Goal: Learn about a topic

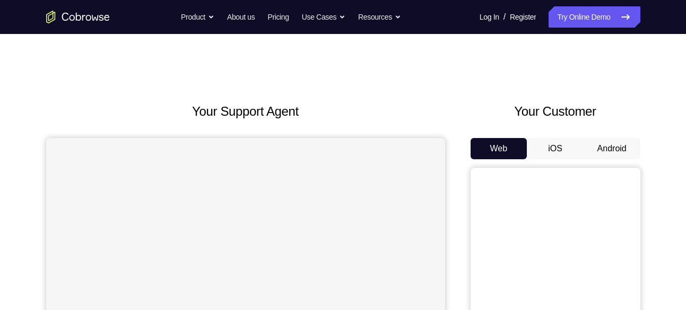
click at [597, 146] on button "Android" at bounding box center [612, 148] width 57 height 21
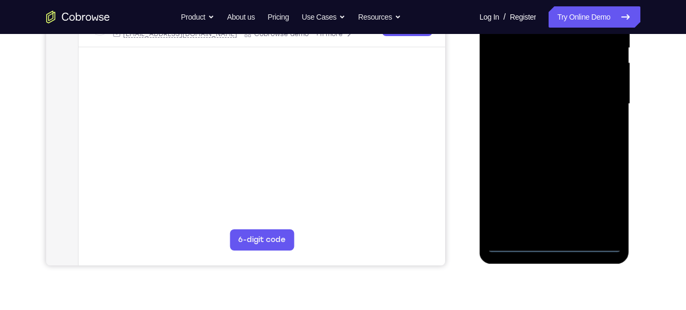
scroll to position [229, 0]
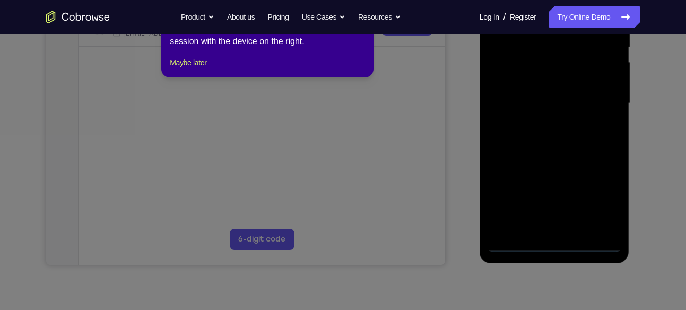
click at [556, 243] on icon at bounding box center [347, 143] width 694 height 334
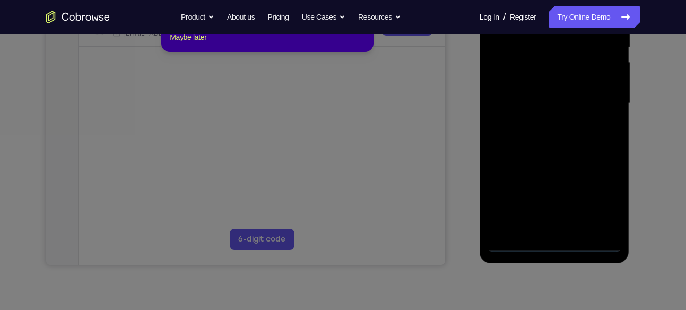
scroll to position [123, 0]
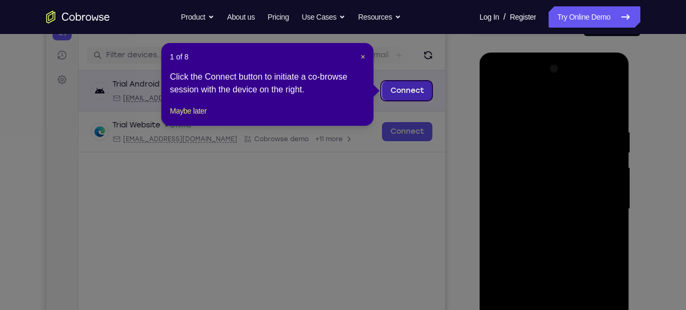
click at [405, 90] on link "Connect" at bounding box center [407, 90] width 50 height 19
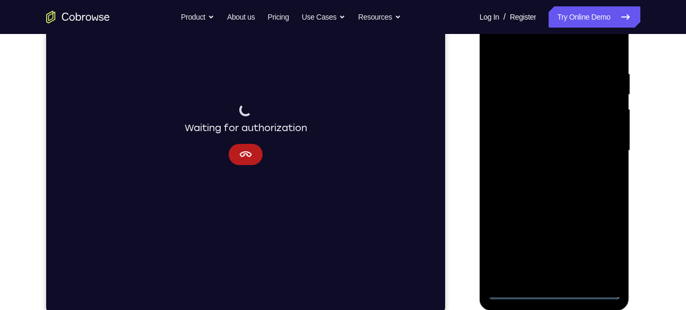
scroll to position [183, 0]
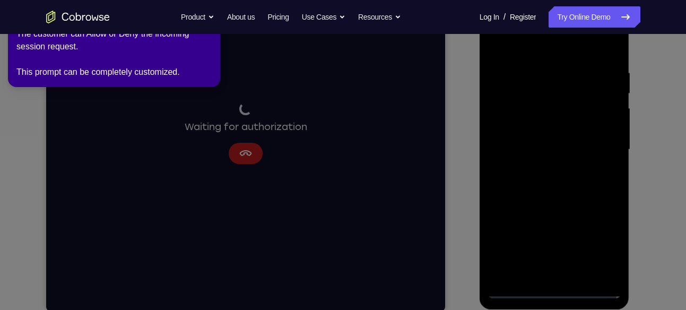
click at [573, 167] on icon at bounding box center [345, 153] width 699 height 314
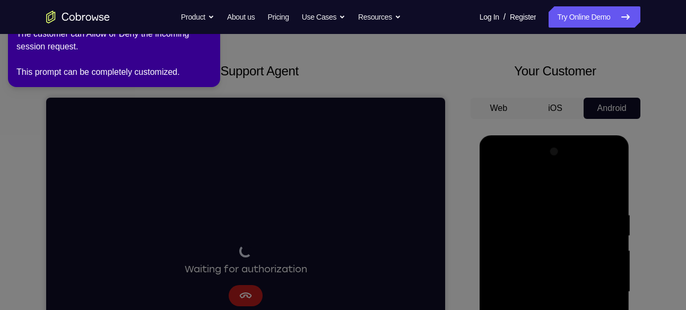
scroll to position [0, 0]
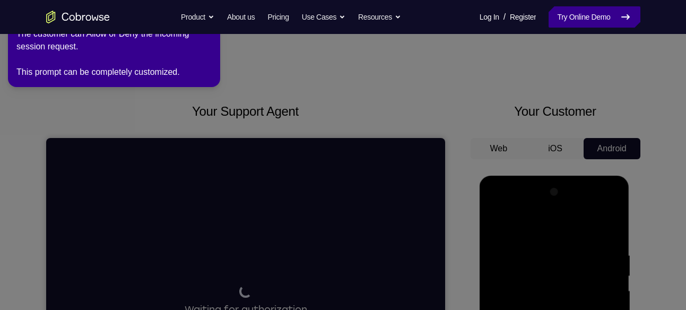
click at [626, 20] on icon at bounding box center [626, 17] width 13 height 13
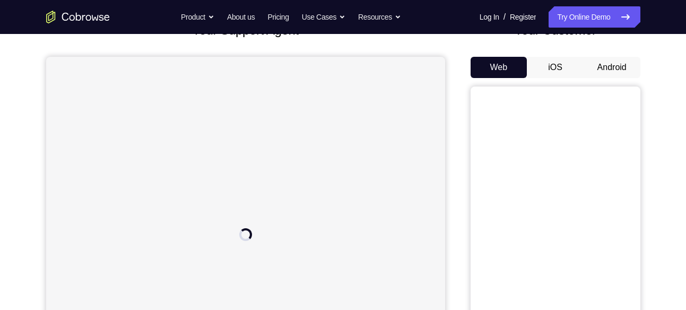
scroll to position [72, 0]
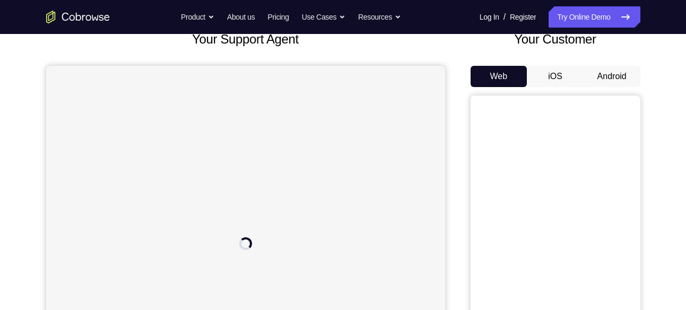
click at [598, 70] on button "Android" at bounding box center [612, 76] width 57 height 21
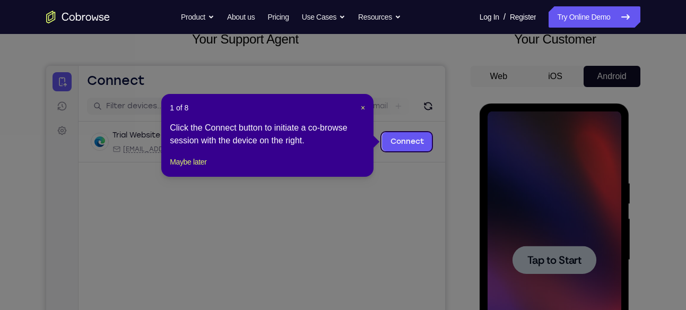
scroll to position [0, 0]
click at [364, 106] on span "×" at bounding box center [363, 108] width 4 height 8
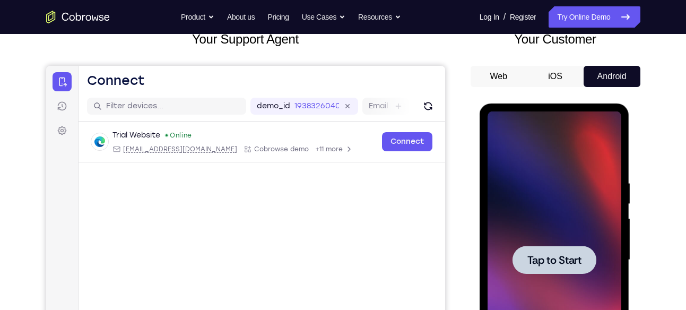
click at [556, 260] on span "Tap to Start" at bounding box center [555, 260] width 54 height 11
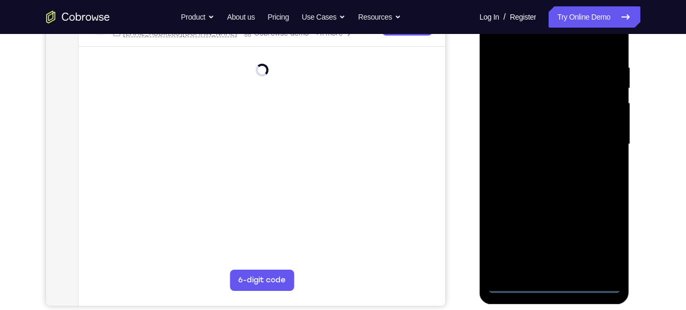
scroll to position [188, 0]
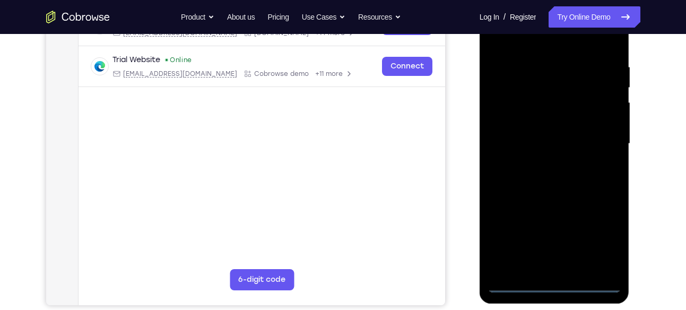
click at [554, 285] on div at bounding box center [555, 143] width 134 height 297
click at [603, 238] on div at bounding box center [555, 143] width 134 height 297
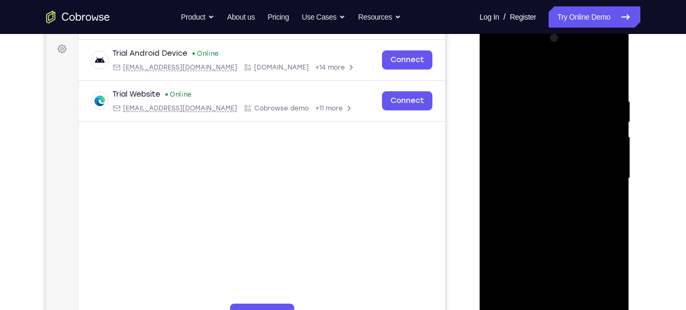
scroll to position [153, 0]
click at [515, 56] on div at bounding box center [555, 179] width 134 height 297
click at [532, 119] on div at bounding box center [555, 179] width 134 height 297
click at [509, 153] on div at bounding box center [555, 179] width 134 height 297
drag, startPoint x: 532, startPoint y: 227, endPoint x: 540, endPoint y: 151, distance: 75.7
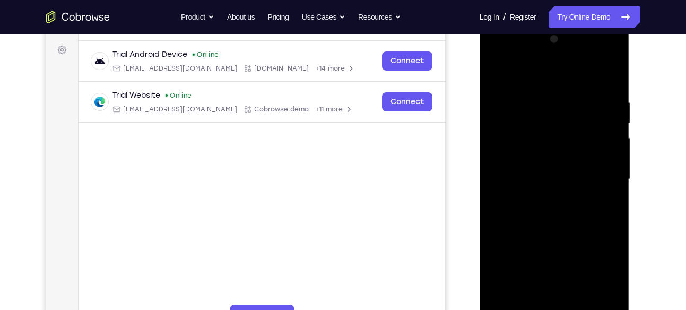
click at [540, 151] on div at bounding box center [555, 179] width 134 height 297
drag, startPoint x: 545, startPoint y: 214, endPoint x: 549, endPoint y: 179, distance: 35.3
click at [549, 179] on div at bounding box center [555, 179] width 134 height 297
drag, startPoint x: 549, startPoint y: 179, endPoint x: 555, endPoint y: 75, distance: 104.2
click at [555, 75] on div at bounding box center [555, 179] width 134 height 297
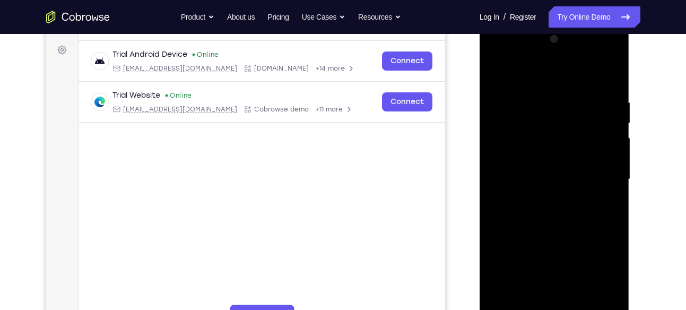
drag, startPoint x: 555, startPoint y: 238, endPoint x: 553, endPoint y: 199, distance: 39.4
click at [553, 199] on div at bounding box center [555, 179] width 134 height 297
click at [564, 210] on div at bounding box center [555, 179] width 134 height 297
click at [556, 207] on div at bounding box center [555, 179] width 134 height 297
click at [552, 190] on div at bounding box center [555, 179] width 134 height 297
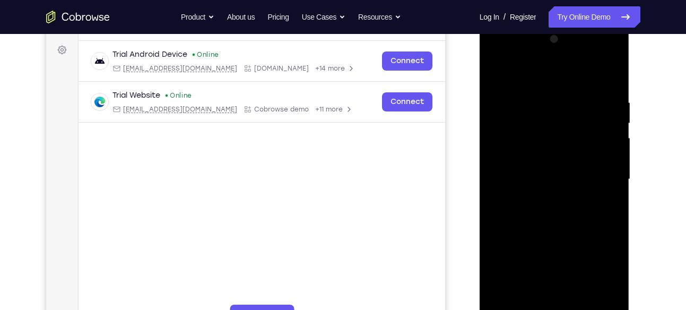
click at [598, 227] on div at bounding box center [555, 179] width 134 height 297
click at [539, 184] on div at bounding box center [555, 179] width 134 height 297
click at [516, 227] on div at bounding box center [555, 179] width 134 height 297
click at [528, 228] on div at bounding box center [555, 179] width 134 height 297
click at [540, 228] on div at bounding box center [555, 179] width 134 height 297
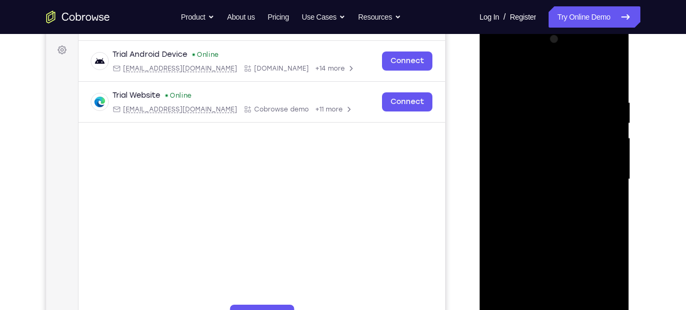
click at [551, 228] on div at bounding box center [555, 179] width 134 height 297
click at [560, 229] on div at bounding box center [555, 179] width 134 height 297
click at [554, 195] on div at bounding box center [555, 179] width 134 height 297
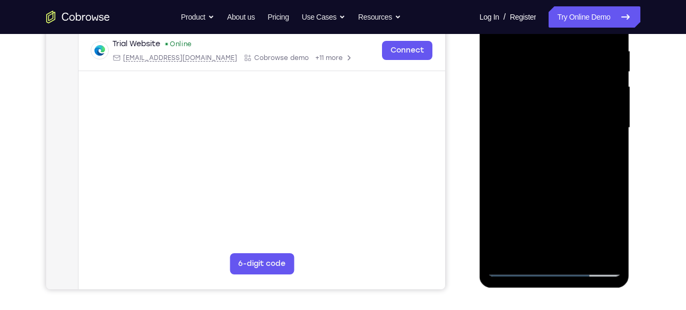
scroll to position [206, 0]
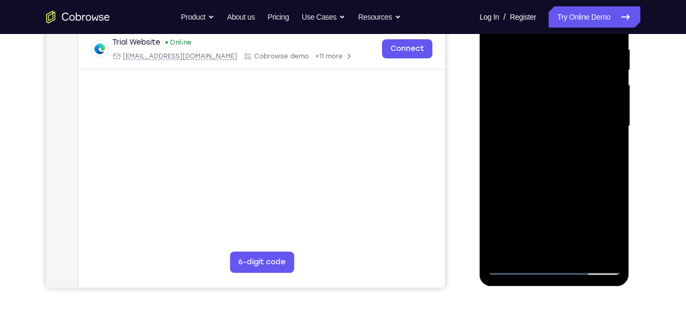
click at [525, 232] on div at bounding box center [555, 126] width 134 height 297
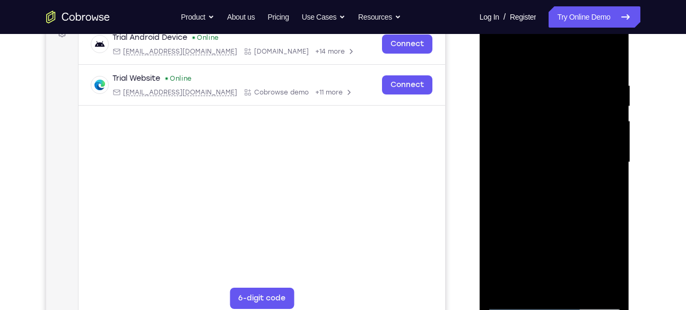
scroll to position [243, 0]
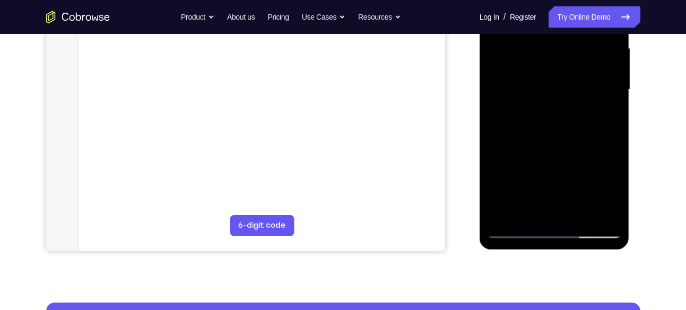
drag, startPoint x: 553, startPoint y: 110, endPoint x: 553, endPoint y: 65, distance: 44.6
click at [553, 65] on div at bounding box center [555, 89] width 134 height 297
drag, startPoint x: 570, startPoint y: 73, endPoint x: 560, endPoint y: 149, distance: 77.2
click at [560, 149] on div at bounding box center [555, 89] width 134 height 297
drag, startPoint x: 574, startPoint y: 57, endPoint x: 571, endPoint y: 92, distance: 35.2
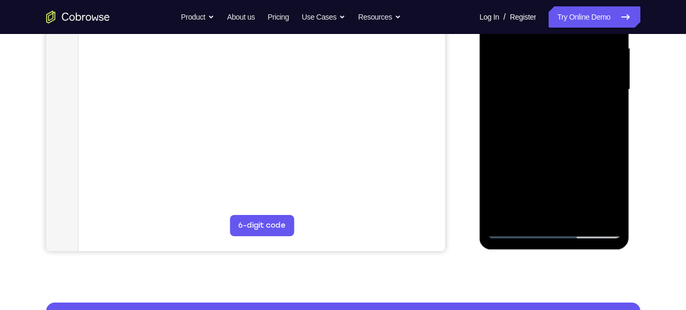
click at [571, 92] on div at bounding box center [555, 89] width 134 height 297
drag, startPoint x: 570, startPoint y: 103, endPoint x: 571, endPoint y: 22, distance: 81.2
click at [571, 22] on div at bounding box center [555, 89] width 134 height 297
drag, startPoint x: 556, startPoint y: 154, endPoint x: 556, endPoint y: 88, distance: 66.4
click at [556, 88] on div at bounding box center [555, 89] width 134 height 297
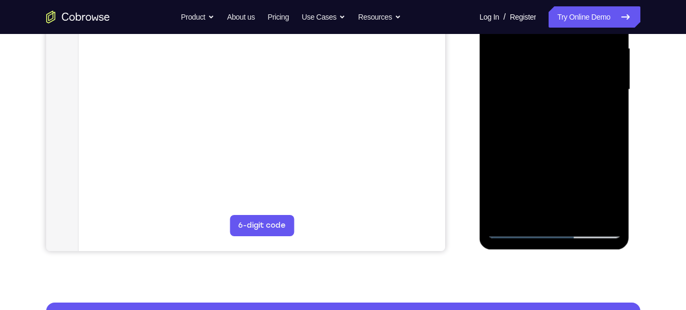
drag, startPoint x: 556, startPoint y: 183, endPoint x: 557, endPoint y: 120, distance: 62.6
click at [557, 120] on div at bounding box center [555, 89] width 134 height 297
drag, startPoint x: 554, startPoint y: 151, endPoint x: 549, endPoint y: 92, distance: 59.6
click at [549, 92] on div at bounding box center [555, 89] width 134 height 297
drag, startPoint x: 556, startPoint y: 186, endPoint x: 554, endPoint y: 141, distance: 45.2
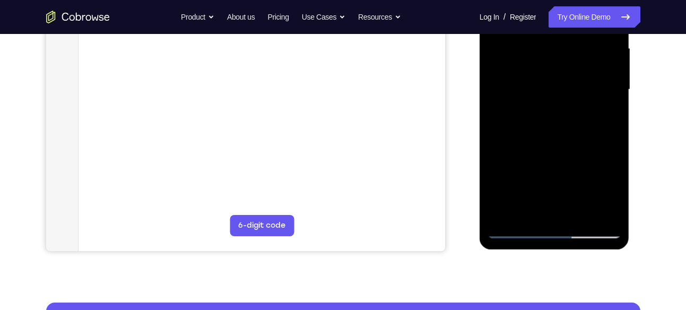
click at [554, 141] on div at bounding box center [555, 89] width 134 height 297
drag, startPoint x: 564, startPoint y: 153, endPoint x: 562, endPoint y: 84, distance: 69.6
click at [562, 84] on div at bounding box center [555, 89] width 134 height 297
click at [570, 94] on div at bounding box center [555, 89] width 134 height 297
click at [557, 99] on div at bounding box center [555, 89] width 134 height 297
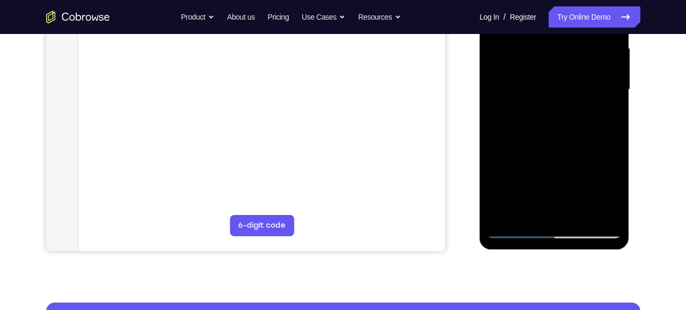
click at [543, 111] on div at bounding box center [555, 89] width 134 height 297
click at [517, 139] on div at bounding box center [555, 89] width 134 height 297
click at [526, 132] on div at bounding box center [555, 89] width 134 height 297
click at [531, 137] on div at bounding box center [555, 89] width 134 height 297
click at [544, 137] on div at bounding box center [555, 89] width 134 height 297
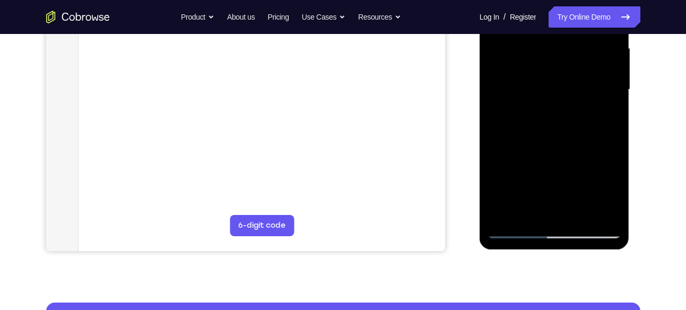
click at [558, 202] on div at bounding box center [555, 89] width 134 height 297
click at [572, 111] on div at bounding box center [555, 89] width 134 height 297
click at [614, 120] on div at bounding box center [555, 89] width 134 height 297
drag, startPoint x: 577, startPoint y: 186, endPoint x: 569, endPoint y: 155, distance: 32.3
click at [569, 155] on div at bounding box center [555, 89] width 134 height 297
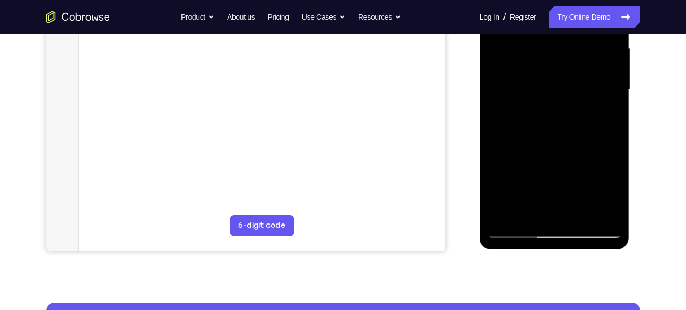
drag, startPoint x: 569, startPoint y: 155, endPoint x: 566, endPoint y: 105, distance: 50.5
click at [566, 105] on div at bounding box center [555, 89] width 134 height 297
drag, startPoint x: 560, startPoint y: 200, endPoint x: 551, endPoint y: 164, distance: 37.3
click at [551, 164] on div at bounding box center [555, 89] width 134 height 297
drag, startPoint x: 580, startPoint y: 194, endPoint x: 578, endPoint y: 158, distance: 36.2
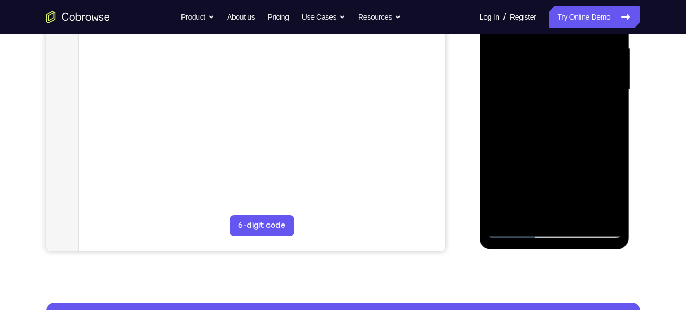
click at [578, 158] on div at bounding box center [555, 89] width 134 height 297
drag, startPoint x: 578, startPoint y: 158, endPoint x: 564, endPoint y: 93, distance: 65.7
click at [564, 93] on div at bounding box center [555, 89] width 134 height 297
drag, startPoint x: 564, startPoint y: 187, endPoint x: 564, endPoint y: 150, distance: 37.7
click at [564, 150] on div at bounding box center [555, 89] width 134 height 297
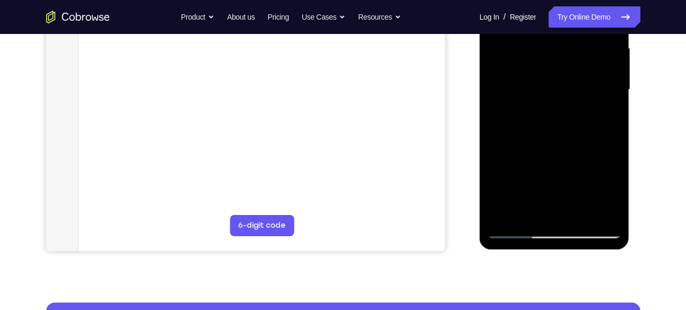
click at [578, 157] on div at bounding box center [555, 89] width 134 height 297
click at [553, 100] on div at bounding box center [555, 89] width 134 height 297
click at [513, 102] on div at bounding box center [555, 89] width 134 height 297
click at [512, 138] on div at bounding box center [555, 89] width 134 height 297
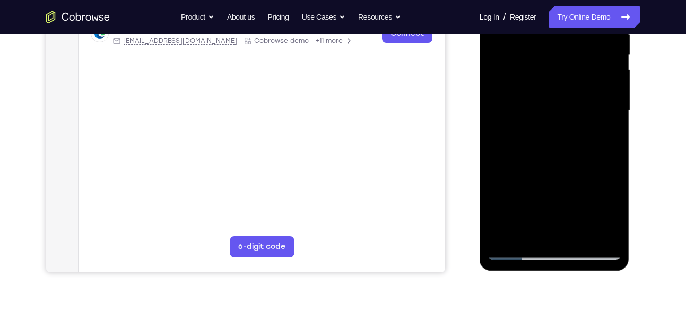
scroll to position [221, 0]
click at [557, 134] on div at bounding box center [555, 111] width 134 height 297
click at [522, 159] on div at bounding box center [555, 111] width 134 height 297
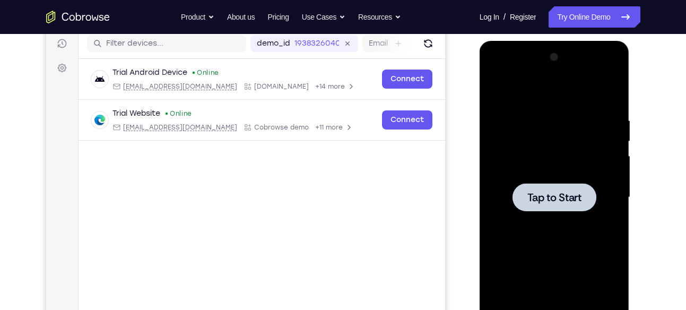
scroll to position [134, 0]
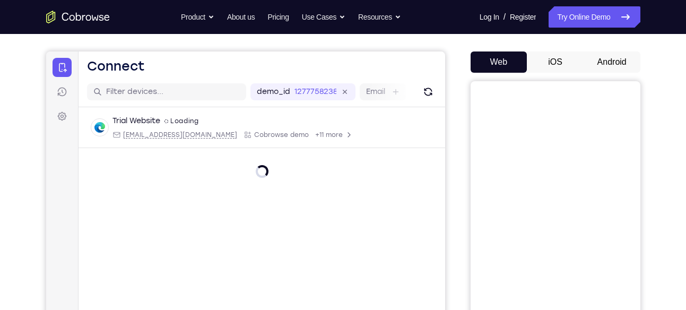
scroll to position [32, 0]
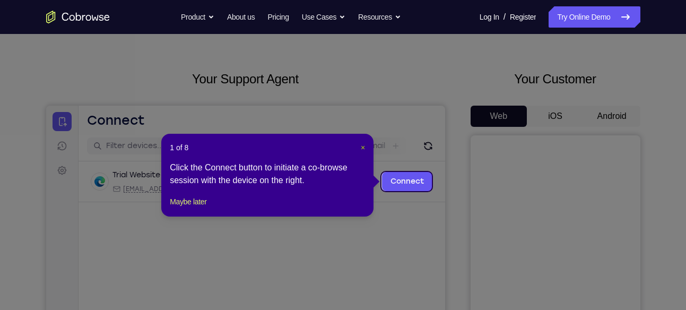
click at [364, 145] on span "×" at bounding box center [363, 147] width 4 height 8
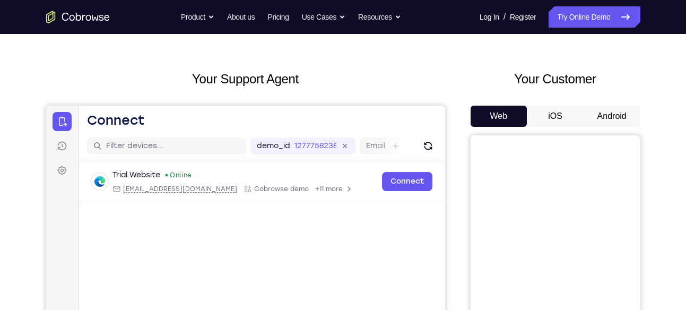
click at [610, 116] on button "Android" at bounding box center [612, 116] width 57 height 21
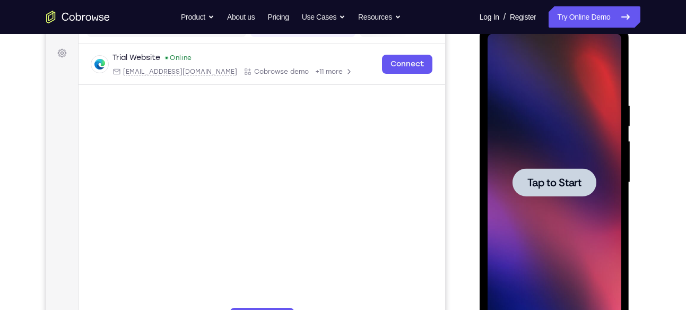
scroll to position [150, 0]
click at [564, 187] on span "Tap to Start" at bounding box center [555, 182] width 54 height 11
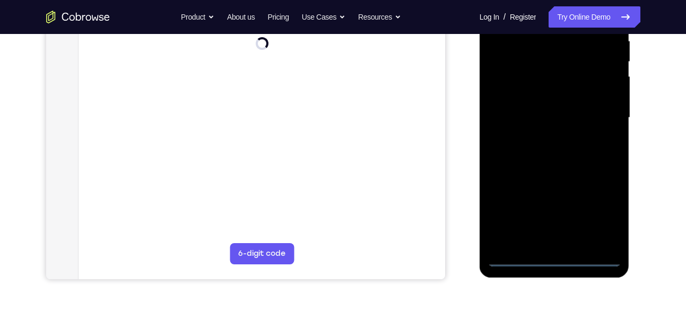
scroll to position [220, 0]
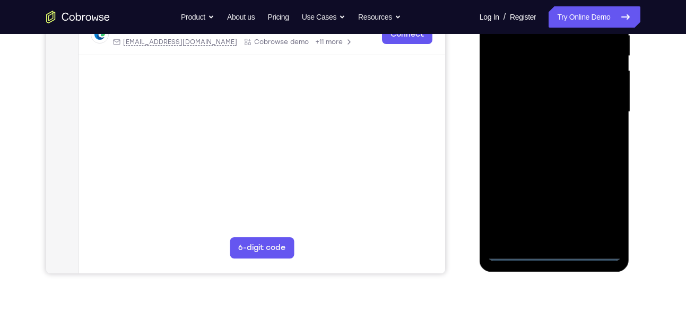
click at [560, 247] on div at bounding box center [555, 111] width 134 height 297
click at [555, 252] on div at bounding box center [555, 111] width 134 height 297
click at [610, 204] on div at bounding box center [555, 111] width 134 height 297
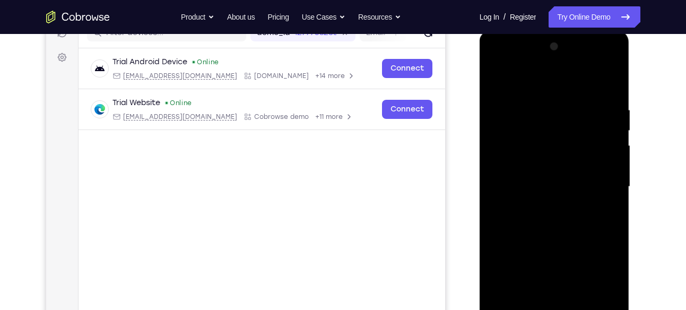
click at [517, 64] on div at bounding box center [555, 186] width 134 height 297
click at [543, 121] on div at bounding box center [555, 186] width 134 height 297
click at [520, 164] on div at bounding box center [555, 186] width 134 height 297
click at [610, 79] on div at bounding box center [555, 186] width 134 height 297
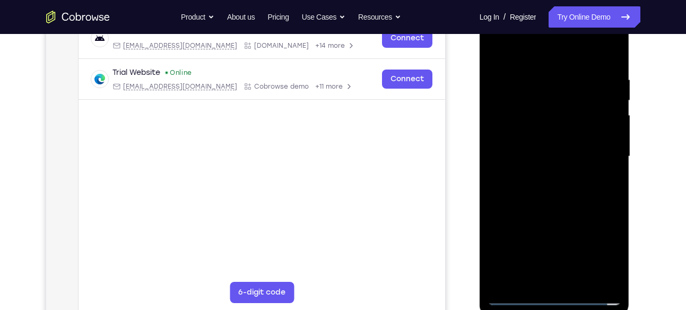
scroll to position [182, 0]
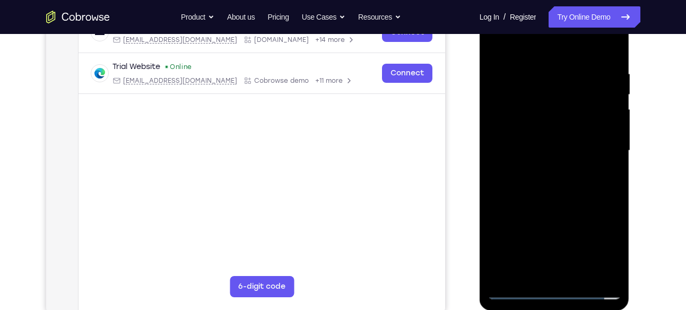
drag, startPoint x: 575, startPoint y: 259, endPoint x: 564, endPoint y: 202, distance: 57.3
click at [564, 202] on div at bounding box center [555, 150] width 134 height 297
click at [591, 92] on div at bounding box center [555, 150] width 134 height 297
drag, startPoint x: 574, startPoint y: 155, endPoint x: 573, endPoint y: 92, distance: 62.7
click at [573, 92] on div at bounding box center [555, 150] width 134 height 297
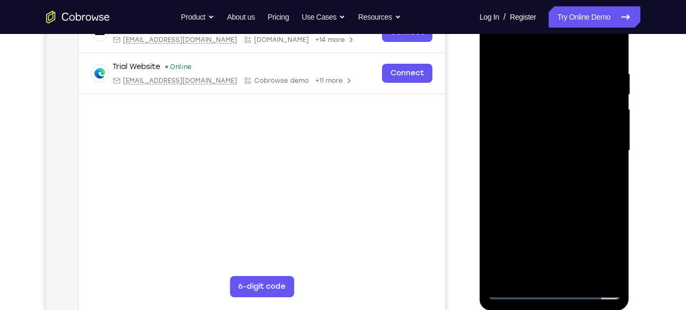
drag, startPoint x: 574, startPoint y: 239, endPoint x: 578, endPoint y: 134, distance: 105.2
click at [578, 134] on div at bounding box center [555, 150] width 134 height 297
drag, startPoint x: 579, startPoint y: 200, endPoint x: 572, endPoint y: 101, distance: 98.9
click at [572, 101] on div at bounding box center [555, 150] width 134 height 297
click at [608, 45] on div at bounding box center [555, 150] width 134 height 297
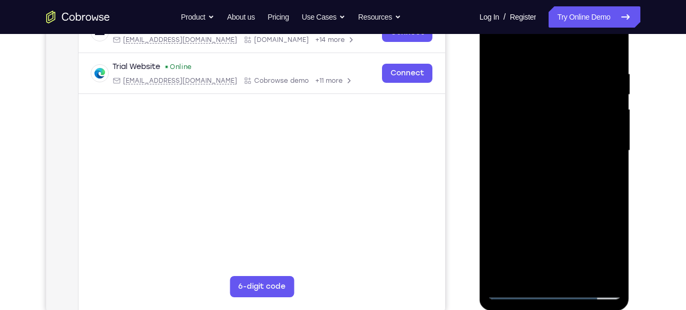
click at [531, 62] on div at bounding box center [555, 150] width 134 height 297
click at [554, 61] on div at bounding box center [555, 150] width 134 height 297
drag, startPoint x: 562, startPoint y: 147, endPoint x: 560, endPoint y: 135, distance: 11.3
click at [560, 135] on div at bounding box center [555, 150] width 134 height 297
click at [586, 164] on div at bounding box center [555, 150] width 134 height 297
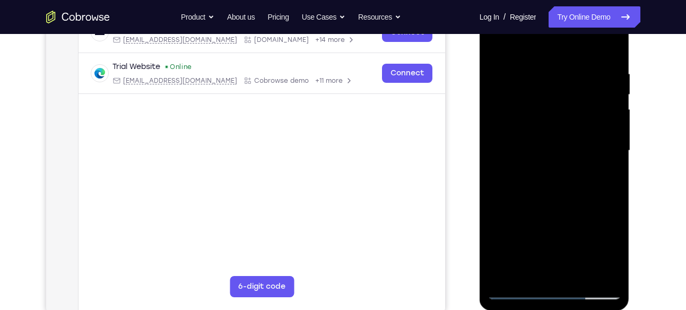
click at [557, 167] on div at bounding box center [555, 150] width 134 height 297
drag, startPoint x: 603, startPoint y: 252, endPoint x: 564, endPoint y: 119, distance: 138.4
click at [564, 119] on div at bounding box center [555, 150] width 134 height 297
drag, startPoint x: 582, startPoint y: 162, endPoint x: 575, endPoint y: 143, distance: 20.3
click at [575, 143] on div at bounding box center [555, 150] width 134 height 297
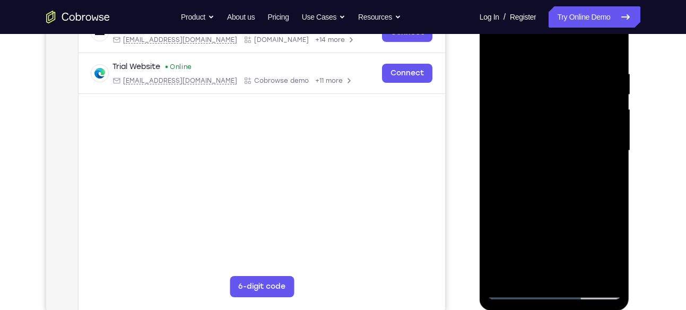
drag, startPoint x: 532, startPoint y: 175, endPoint x: 531, endPoint y: 167, distance: 7.5
click at [531, 167] on div at bounding box center [555, 150] width 134 height 297
drag, startPoint x: 571, startPoint y: 157, endPoint x: 565, endPoint y: 123, distance: 34.6
click at [565, 123] on div at bounding box center [555, 150] width 134 height 297
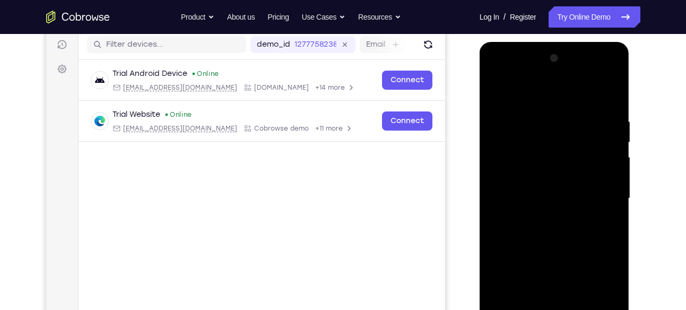
scroll to position [145, 0]
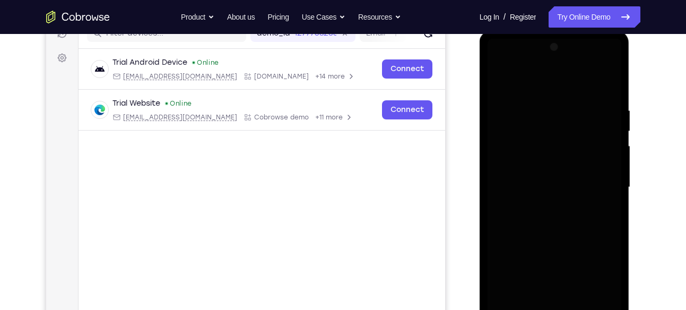
click at [547, 151] on div at bounding box center [555, 187] width 134 height 297
drag, startPoint x: 547, startPoint y: 151, endPoint x: 549, endPoint y: 195, distance: 43.6
click at [549, 195] on div at bounding box center [555, 187] width 134 height 297
drag, startPoint x: 547, startPoint y: 103, endPoint x: 548, endPoint y: 143, distance: 40.4
click at [548, 143] on div at bounding box center [555, 187] width 134 height 297
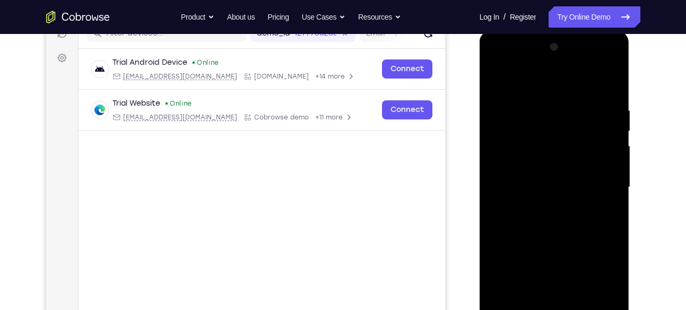
click at [547, 103] on div at bounding box center [555, 187] width 134 height 297
click at [522, 132] on div at bounding box center [555, 187] width 134 height 297
drag, startPoint x: 539, startPoint y: 102, endPoint x: 539, endPoint y: 122, distance: 19.1
click at [539, 122] on div at bounding box center [555, 187] width 134 height 297
click at [517, 149] on div at bounding box center [555, 187] width 134 height 297
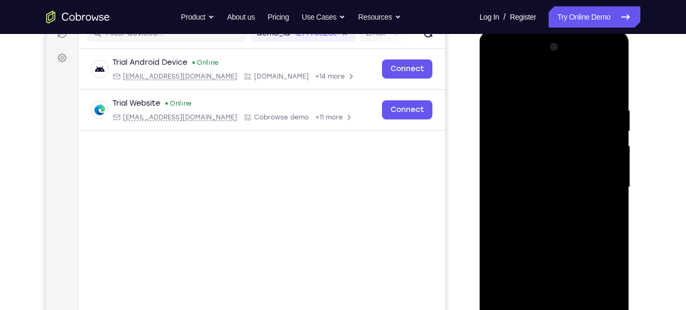
click at [522, 137] on div at bounding box center [555, 187] width 134 height 297
click at [530, 149] on div at bounding box center [555, 187] width 134 height 297
click at [538, 149] on div at bounding box center [555, 187] width 134 height 297
click at [541, 146] on div at bounding box center [555, 187] width 134 height 297
click at [555, 148] on div at bounding box center [555, 187] width 134 height 297
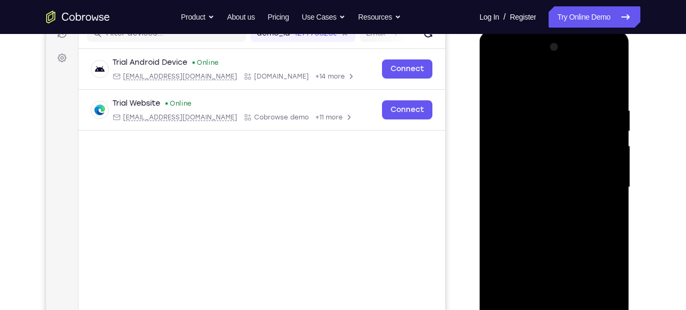
drag, startPoint x: 555, startPoint y: 183, endPoint x: 544, endPoint y: 154, distance: 30.6
click at [544, 154] on div at bounding box center [555, 187] width 134 height 297
click at [593, 204] on div at bounding box center [555, 187] width 134 height 297
drag, startPoint x: 548, startPoint y: 179, endPoint x: 536, endPoint y: 149, distance: 32.6
click at [536, 149] on div at bounding box center [555, 187] width 134 height 297
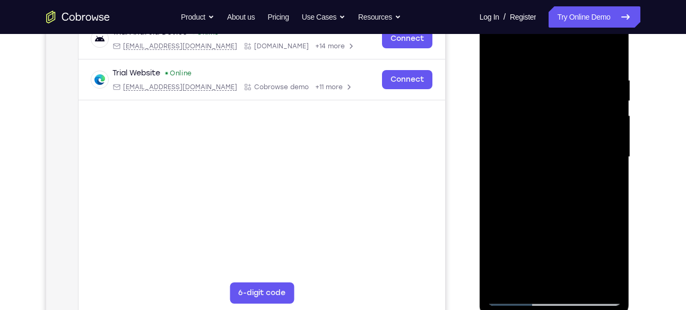
scroll to position [176, 0]
click at [558, 149] on div at bounding box center [555, 156] width 134 height 297
click at [555, 169] on div at bounding box center [555, 156] width 134 height 297
click at [513, 205] on div at bounding box center [555, 156] width 134 height 297
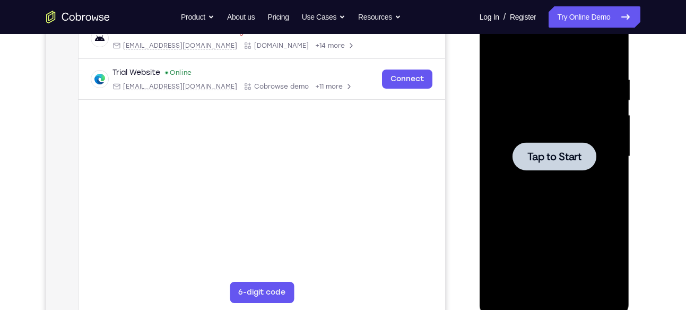
click at [560, 152] on span "Tap to Start" at bounding box center [555, 156] width 54 height 11
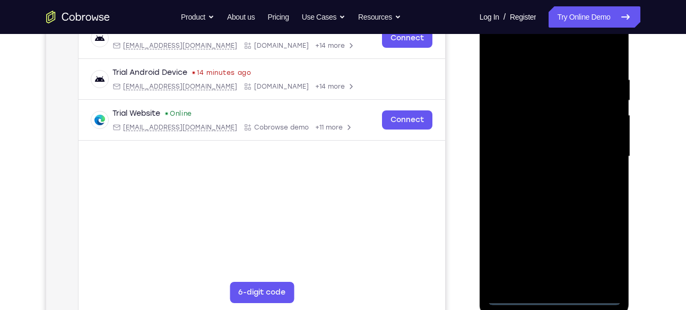
click at [553, 295] on div at bounding box center [555, 156] width 134 height 297
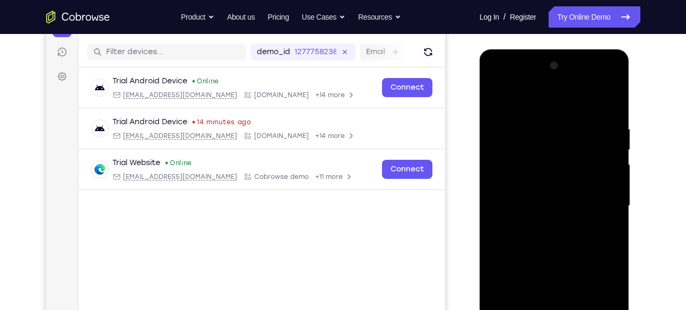
scroll to position [123, 0]
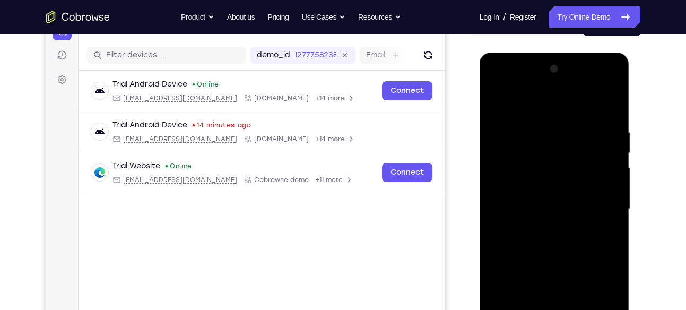
click at [601, 296] on div at bounding box center [555, 209] width 134 height 297
click at [509, 88] on div at bounding box center [555, 209] width 134 height 297
click at [522, 148] on div at bounding box center [555, 209] width 134 height 297
click at [505, 180] on div at bounding box center [555, 209] width 134 height 297
drag, startPoint x: 547, startPoint y: 231, endPoint x: 537, endPoint y: 89, distance: 143.2
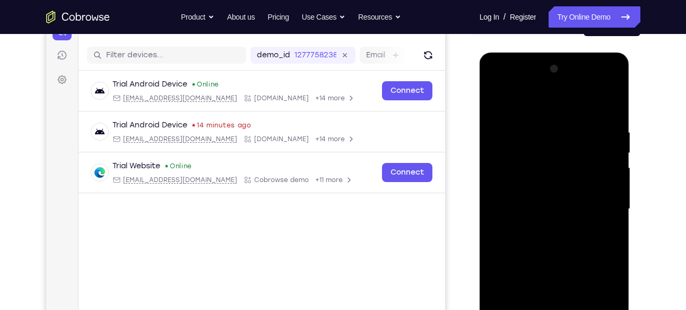
click at [537, 89] on div at bounding box center [555, 209] width 134 height 297
drag, startPoint x: 572, startPoint y: 243, endPoint x: 552, endPoint y: 116, distance: 128.6
click at [552, 116] on div at bounding box center [555, 209] width 134 height 297
drag, startPoint x: 563, startPoint y: 224, endPoint x: 558, endPoint y: 85, distance: 139.2
click at [558, 85] on div at bounding box center [555, 209] width 134 height 297
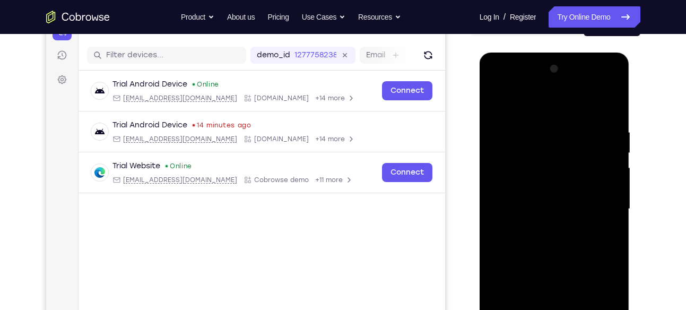
drag, startPoint x: 557, startPoint y: 193, endPoint x: 554, endPoint y: 176, distance: 17.2
click at [554, 176] on div at bounding box center [555, 209] width 134 height 297
drag, startPoint x: 588, startPoint y: 200, endPoint x: 585, endPoint y: 183, distance: 17.2
click at [585, 183] on div at bounding box center [555, 209] width 134 height 297
drag, startPoint x: 576, startPoint y: 259, endPoint x: 570, endPoint y: 140, distance: 119.1
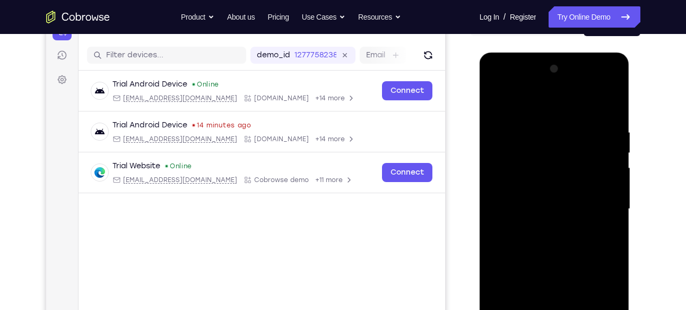
click at [570, 140] on div at bounding box center [555, 209] width 134 height 297
drag, startPoint x: 573, startPoint y: 224, endPoint x: 571, endPoint y: 183, distance: 41.4
click at [571, 183] on div at bounding box center [555, 209] width 134 height 297
click at [566, 187] on div at bounding box center [555, 209] width 134 height 297
drag, startPoint x: 538, startPoint y: 227, endPoint x: 522, endPoint y: 139, distance: 89.6
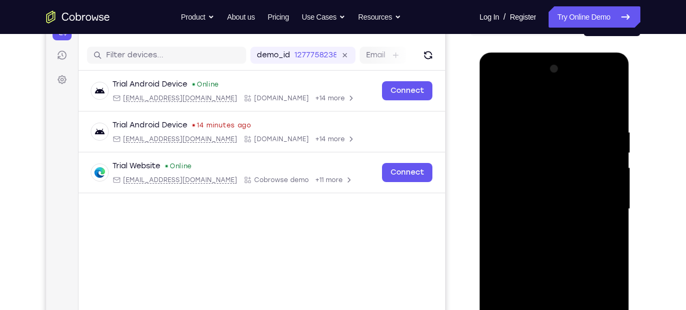
click at [522, 139] on div at bounding box center [555, 209] width 134 height 297
drag, startPoint x: 565, startPoint y: 212, endPoint x: 549, endPoint y: 179, distance: 36.6
click at [549, 179] on div at bounding box center [555, 209] width 134 height 297
drag, startPoint x: 569, startPoint y: 221, endPoint x: 563, endPoint y: 158, distance: 63.0
click at [563, 158] on div at bounding box center [555, 209] width 134 height 297
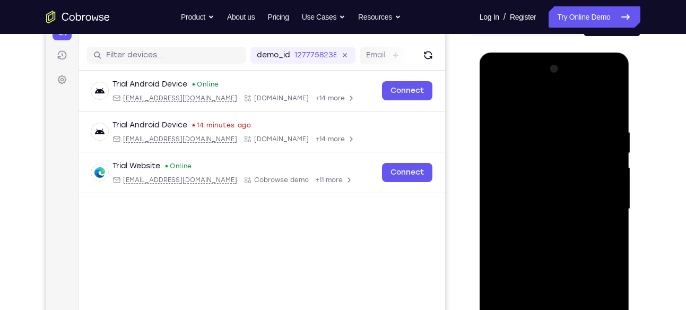
drag, startPoint x: 570, startPoint y: 241, endPoint x: 563, endPoint y: 207, distance: 34.7
click at [563, 207] on div at bounding box center [555, 209] width 134 height 297
drag, startPoint x: 573, startPoint y: 222, endPoint x: 566, endPoint y: 168, distance: 54.0
click at [566, 168] on div at bounding box center [555, 209] width 134 height 297
drag, startPoint x: 571, startPoint y: 268, endPoint x: 563, endPoint y: 206, distance: 62.0
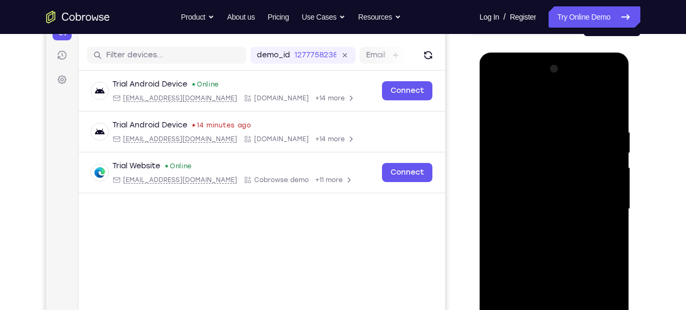
click at [563, 206] on div at bounding box center [555, 209] width 134 height 297
drag, startPoint x: 563, startPoint y: 283, endPoint x: 547, endPoint y: 199, distance: 86.3
click at [547, 199] on div at bounding box center [555, 209] width 134 height 297
drag, startPoint x: 556, startPoint y: 223, endPoint x: 545, endPoint y: 133, distance: 90.9
click at [545, 133] on div at bounding box center [555, 209] width 134 height 297
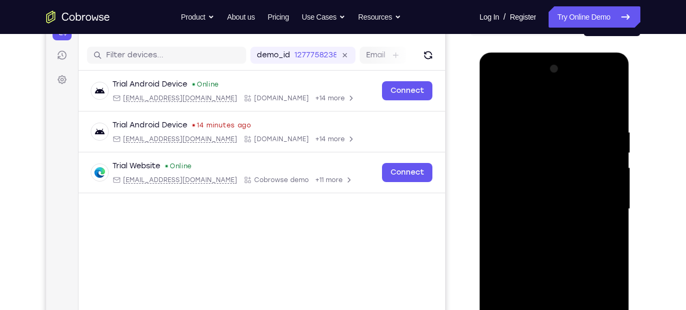
drag, startPoint x: 569, startPoint y: 161, endPoint x: 570, endPoint y: 173, distance: 11.7
click at [570, 173] on div at bounding box center [555, 209] width 134 height 297
click at [555, 172] on div at bounding box center [555, 209] width 134 height 297
click at [551, 219] on div at bounding box center [555, 209] width 134 height 297
click at [604, 258] on div at bounding box center [555, 209] width 134 height 297
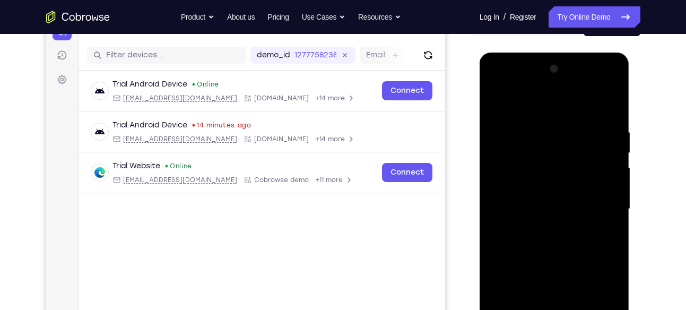
click at [537, 237] on div at bounding box center [555, 209] width 134 height 297
click at [551, 221] on div at bounding box center [555, 209] width 134 height 297
click at [553, 221] on div at bounding box center [555, 209] width 134 height 297
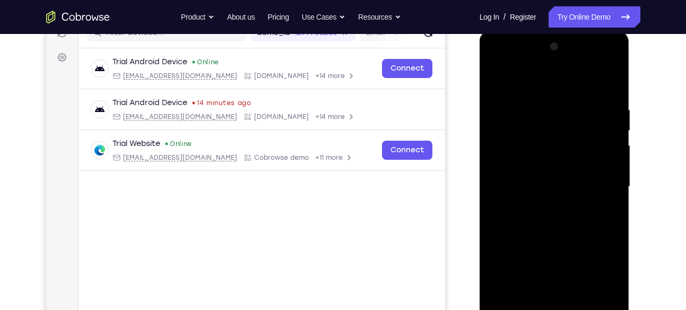
scroll to position [168, 0]
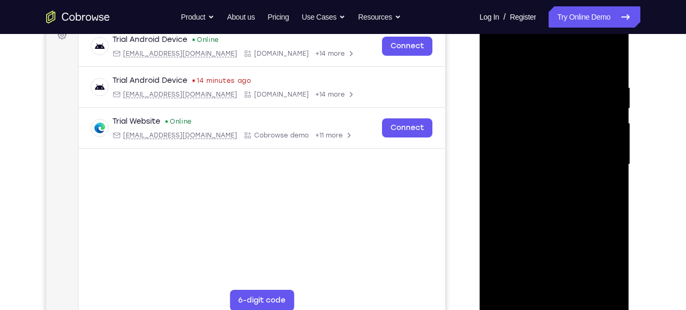
click at [524, 184] on div at bounding box center [555, 164] width 134 height 297
click at [515, 212] on div at bounding box center [555, 164] width 134 height 297
click at [526, 213] on div at bounding box center [555, 164] width 134 height 297
click at [530, 191] on div at bounding box center [555, 164] width 134 height 297
click at [534, 213] on div at bounding box center [555, 164] width 134 height 297
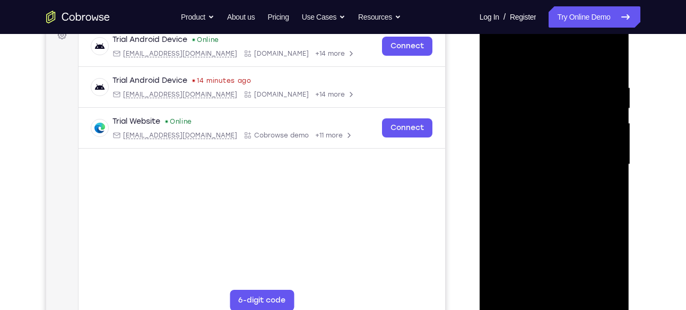
click at [539, 214] on div at bounding box center [555, 164] width 134 height 297
click at [549, 214] on div at bounding box center [555, 164] width 134 height 297
click at [555, 214] on div at bounding box center [555, 164] width 134 height 297
click at [505, 241] on div at bounding box center [555, 164] width 134 height 297
click at [545, 188] on div at bounding box center [555, 164] width 134 height 297
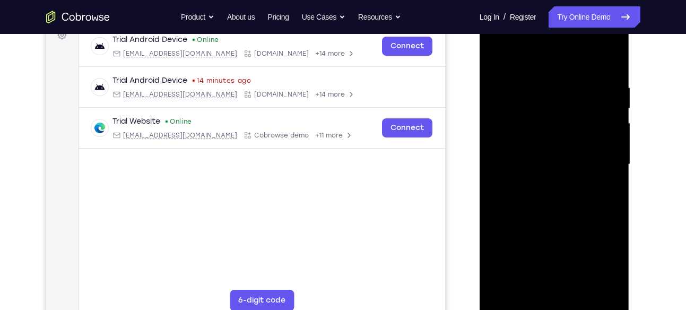
drag, startPoint x: 545, startPoint y: 188, endPoint x: 537, endPoint y: 145, distance: 43.7
click at [537, 145] on div at bounding box center [555, 164] width 134 height 297
drag, startPoint x: 552, startPoint y: 214, endPoint x: 547, endPoint y: 172, distance: 42.2
click at [547, 172] on div at bounding box center [555, 164] width 134 height 297
drag, startPoint x: 572, startPoint y: 197, endPoint x: 571, endPoint y: 145, distance: 51.5
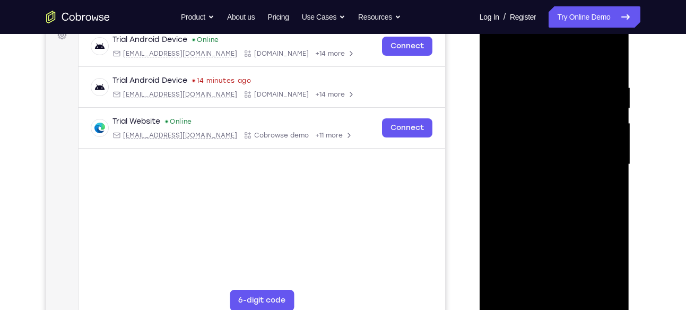
click at [571, 145] on div at bounding box center [555, 164] width 134 height 297
drag, startPoint x: 560, startPoint y: 228, endPoint x: 560, endPoint y: 147, distance: 80.7
click at [560, 147] on div at bounding box center [555, 164] width 134 height 297
drag, startPoint x: 566, startPoint y: 251, endPoint x: 564, endPoint y: 139, distance: 112.0
click at [564, 139] on div at bounding box center [555, 164] width 134 height 297
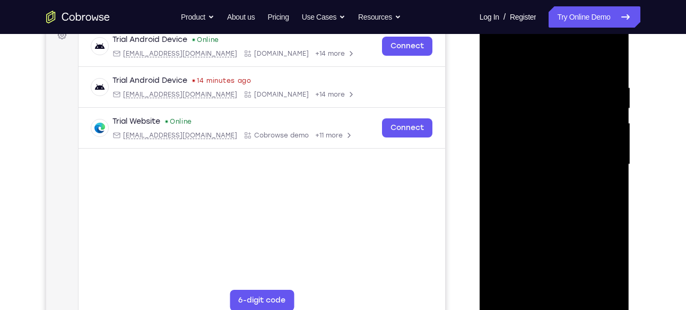
drag, startPoint x: 563, startPoint y: 230, endPoint x: 557, endPoint y: 182, distance: 48.7
click at [557, 182] on div at bounding box center [555, 164] width 134 height 297
drag, startPoint x: 557, startPoint y: 187, endPoint x: 555, endPoint y: 107, distance: 80.2
click at [555, 107] on div at bounding box center [555, 164] width 134 height 297
drag, startPoint x: 570, startPoint y: 197, endPoint x: 561, endPoint y: 160, distance: 38.6
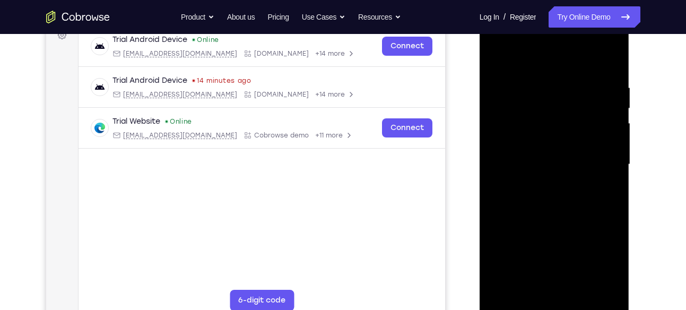
click at [561, 160] on div at bounding box center [555, 164] width 134 height 297
click at [560, 178] on div at bounding box center [555, 164] width 134 height 297
click at [551, 179] on div at bounding box center [555, 164] width 134 height 297
click at [522, 186] on div at bounding box center [555, 164] width 134 height 297
click at [511, 213] on div at bounding box center [555, 164] width 134 height 297
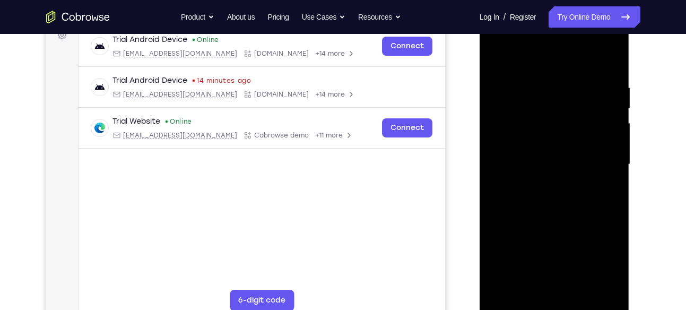
click at [516, 213] on div at bounding box center [555, 164] width 134 height 297
click at [520, 213] on div at bounding box center [555, 164] width 134 height 297
click at [524, 213] on div at bounding box center [555, 164] width 134 height 297
click at [541, 177] on div at bounding box center [555, 164] width 134 height 297
click at [554, 177] on div at bounding box center [555, 164] width 134 height 297
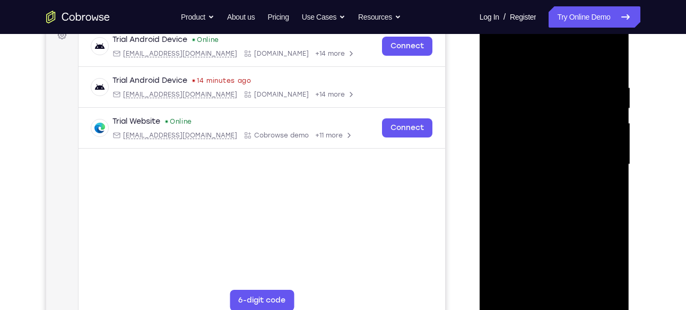
click at [545, 177] on div at bounding box center [555, 164] width 134 height 297
click at [552, 181] on div at bounding box center [555, 164] width 134 height 297
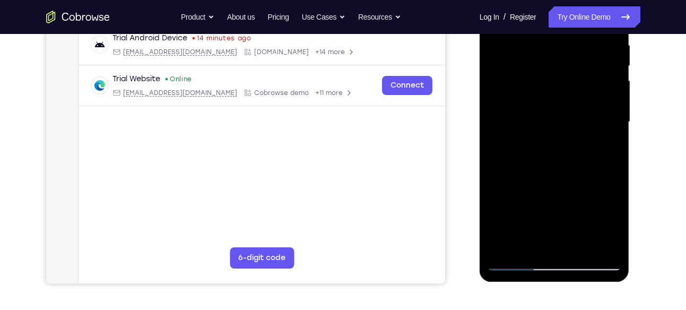
scroll to position [211, 0]
click at [488, 138] on div at bounding box center [555, 121] width 134 height 297
click at [532, 169] on div at bounding box center [555, 121] width 134 height 297
click at [551, 145] on div at bounding box center [555, 121] width 134 height 297
click at [542, 172] on div at bounding box center [555, 121] width 134 height 297
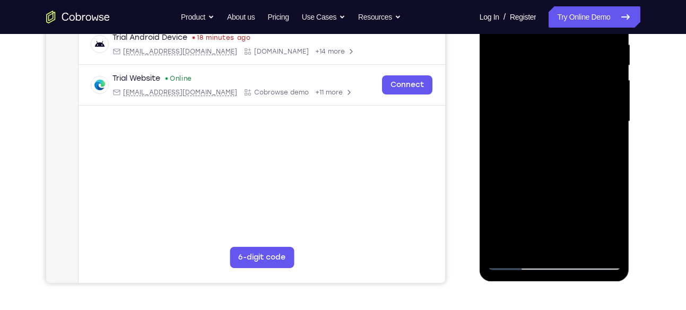
click at [548, 172] on div at bounding box center [555, 121] width 134 height 297
click at [556, 171] on div at bounding box center [555, 121] width 134 height 297
click at [550, 169] on div at bounding box center [555, 121] width 134 height 297
click at [558, 169] on div at bounding box center [555, 121] width 134 height 297
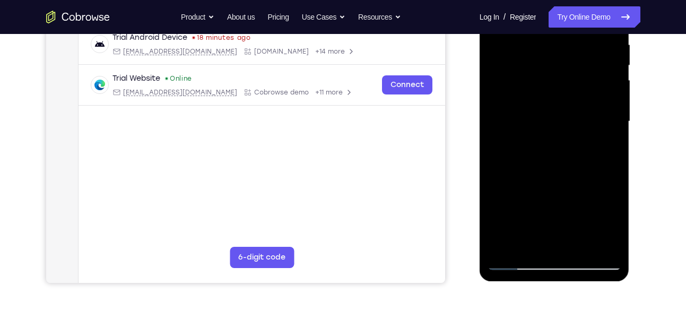
click at [564, 170] on div at bounding box center [555, 121] width 134 height 297
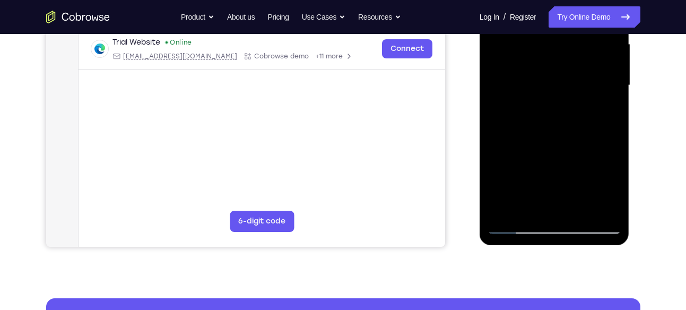
scroll to position [247, 0]
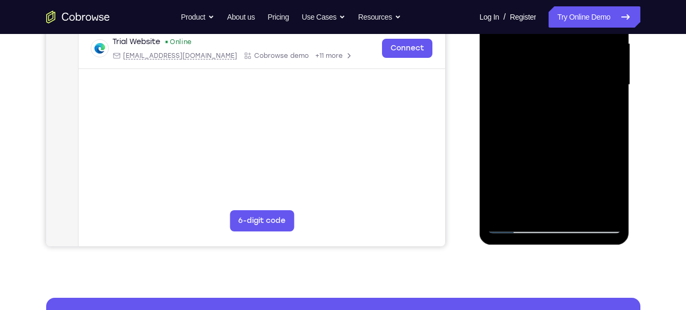
drag, startPoint x: 531, startPoint y: 197, endPoint x: 515, endPoint y: 94, distance: 104.1
click at [515, 94] on div at bounding box center [555, 84] width 134 height 297
drag, startPoint x: 584, startPoint y: 182, endPoint x: 576, endPoint y: 158, distance: 25.4
click at [576, 158] on div at bounding box center [555, 84] width 134 height 297
click at [599, 171] on div at bounding box center [555, 84] width 134 height 297
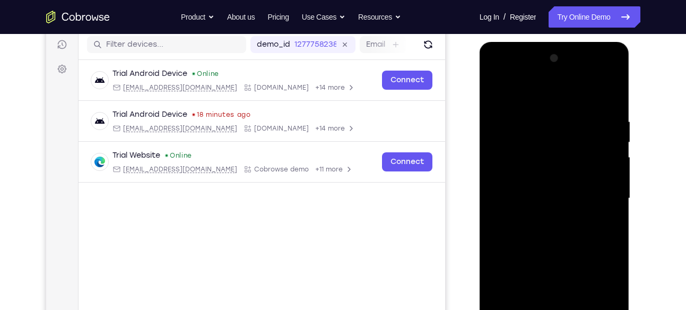
scroll to position [133, 0]
click at [610, 101] on div at bounding box center [555, 198] width 134 height 297
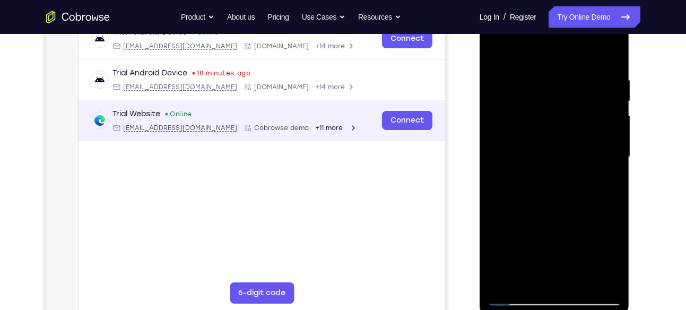
scroll to position [176, 0]
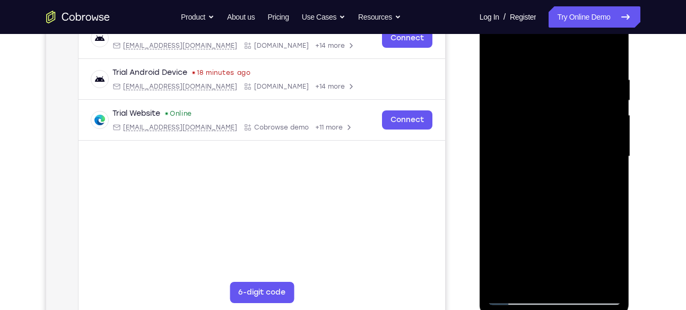
click at [550, 168] on div at bounding box center [555, 156] width 134 height 297
click at [520, 205] on div at bounding box center [555, 156] width 134 height 297
click at [536, 205] on div at bounding box center [555, 156] width 134 height 297
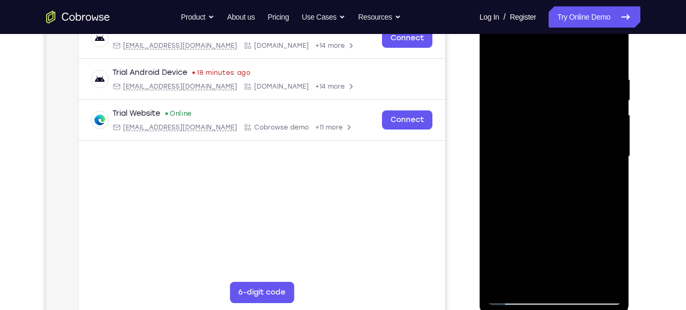
click at [536, 205] on div at bounding box center [555, 156] width 134 height 297
click at [550, 205] on div at bounding box center [555, 156] width 134 height 297
click at [563, 205] on div at bounding box center [555, 156] width 134 height 297
click at [554, 206] on div at bounding box center [555, 156] width 134 height 297
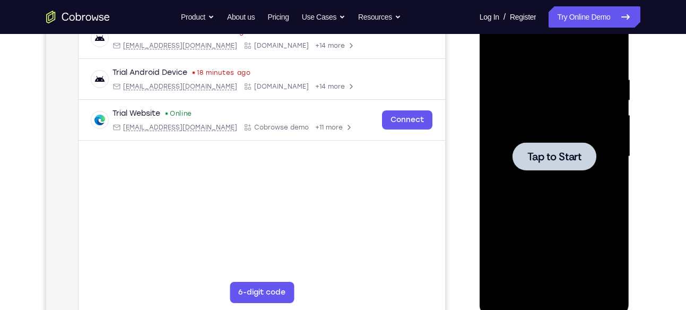
click at [545, 156] on span "Tap to Start" at bounding box center [555, 156] width 54 height 11
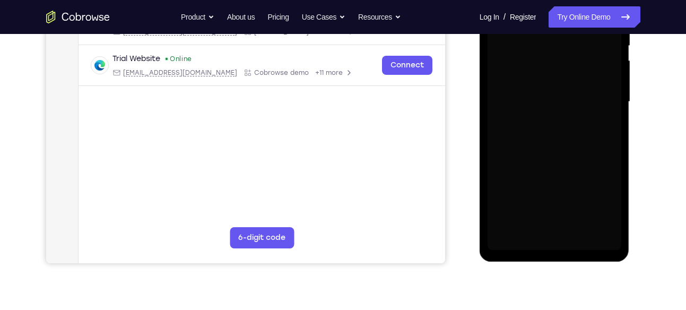
scroll to position [231, 0]
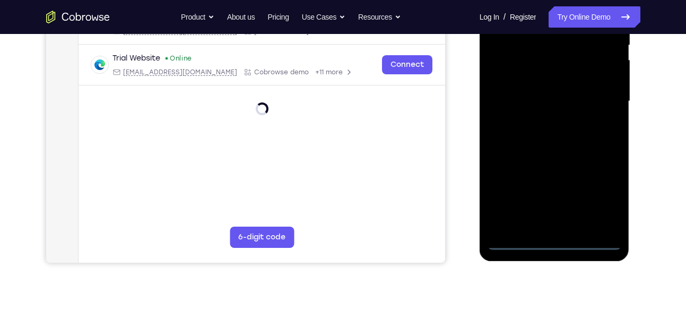
click at [558, 244] on div at bounding box center [555, 101] width 134 height 297
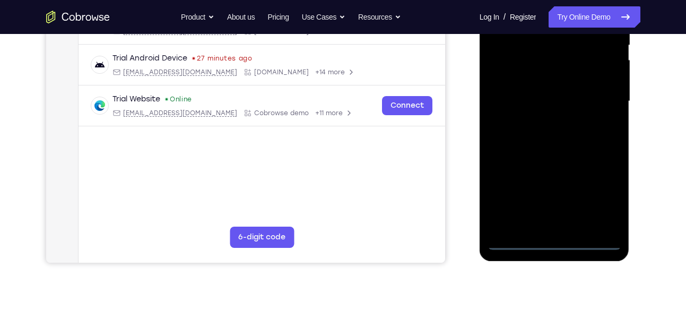
click at [608, 201] on div at bounding box center [555, 101] width 134 height 297
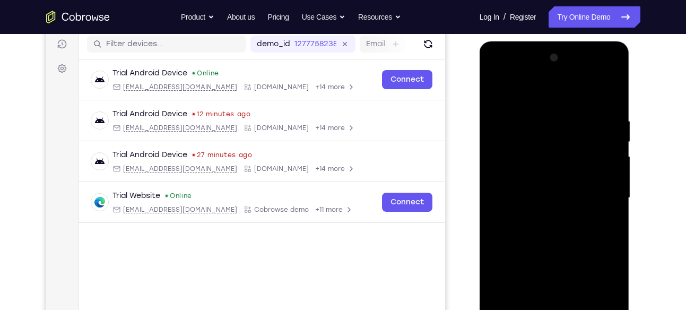
scroll to position [132, 0]
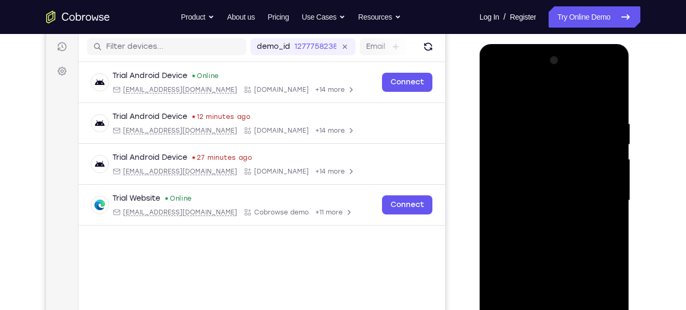
click at [506, 76] on div at bounding box center [555, 200] width 134 height 297
click at [539, 144] on div at bounding box center [555, 200] width 134 height 297
click at [510, 170] on div at bounding box center [555, 200] width 134 height 297
click at [611, 91] on div at bounding box center [555, 200] width 134 height 297
click at [530, 114] on div at bounding box center [555, 200] width 134 height 297
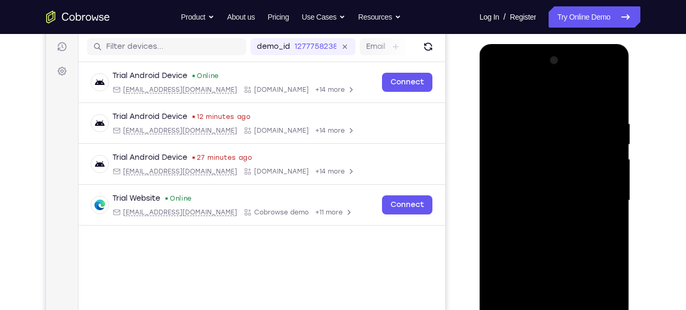
click at [522, 121] on div at bounding box center [555, 200] width 134 height 297
drag, startPoint x: 544, startPoint y: 205, endPoint x: 533, endPoint y: 159, distance: 47.4
click at [533, 159] on div at bounding box center [555, 200] width 134 height 297
click at [578, 169] on div at bounding box center [555, 200] width 134 height 297
click at [553, 210] on div at bounding box center [555, 200] width 134 height 297
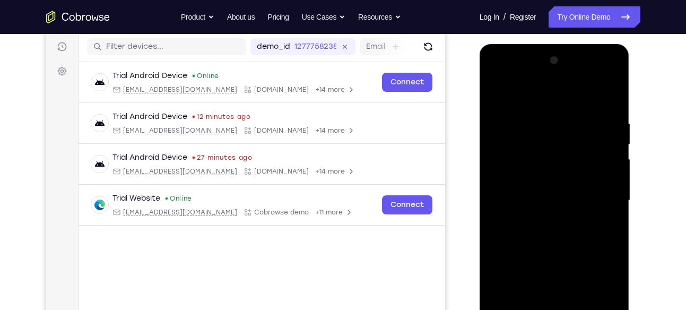
click at [606, 247] on div at bounding box center [555, 200] width 134 height 297
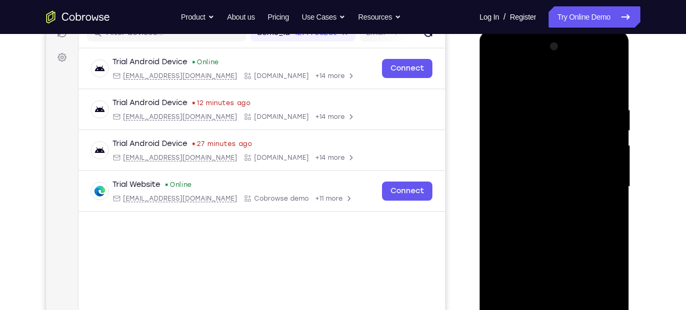
click at [530, 210] on div at bounding box center [555, 186] width 134 height 297
click at [513, 236] on div at bounding box center [555, 186] width 134 height 297
click at [532, 224] on div at bounding box center [555, 186] width 134 height 297
click at [510, 236] on div at bounding box center [555, 186] width 134 height 297
click at [514, 237] on div at bounding box center [555, 186] width 134 height 297
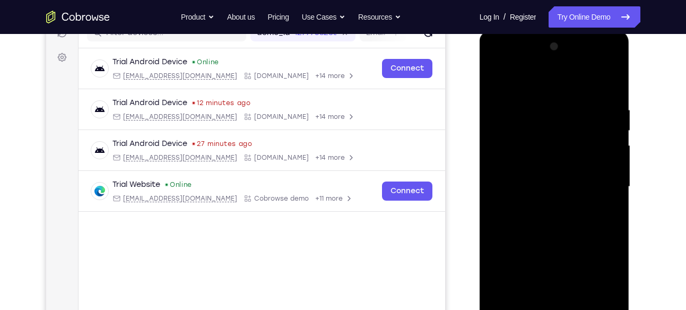
click at [519, 237] on div at bounding box center [555, 186] width 134 height 297
click at [523, 237] on div at bounding box center [555, 186] width 134 height 297
click at [527, 237] on div at bounding box center [555, 186] width 134 height 297
click at [536, 236] on div at bounding box center [555, 186] width 134 height 297
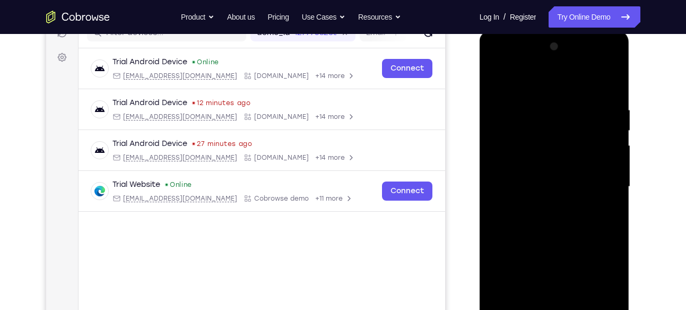
click at [544, 235] on div at bounding box center [555, 186] width 134 height 297
click at [546, 235] on div at bounding box center [555, 186] width 134 height 297
click at [553, 205] on div at bounding box center [555, 186] width 134 height 297
click at [555, 202] on div at bounding box center [555, 186] width 134 height 297
click at [570, 209] on div at bounding box center [555, 186] width 134 height 297
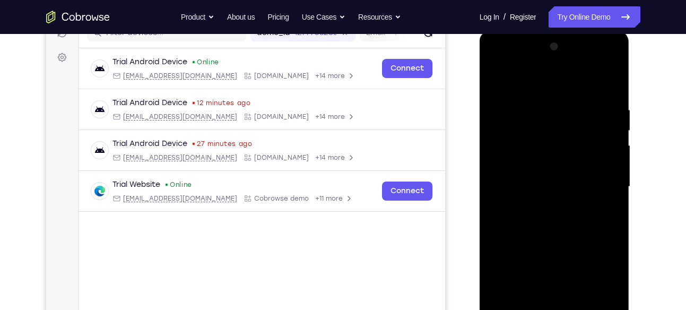
click at [558, 204] on div at bounding box center [555, 186] width 134 height 297
click at [556, 235] on div at bounding box center [555, 186] width 134 height 297
click at [562, 235] on div at bounding box center [555, 186] width 134 height 297
drag, startPoint x: 584, startPoint y: 196, endPoint x: 584, endPoint y: 97, distance: 99.3
click at [584, 97] on div at bounding box center [555, 186] width 134 height 297
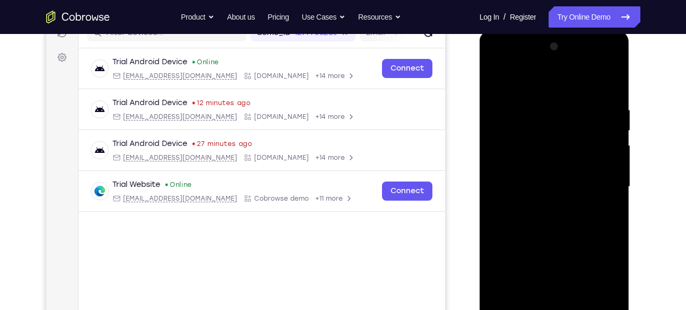
drag, startPoint x: 550, startPoint y: 132, endPoint x: 562, endPoint y: 244, distance: 112.1
click at [562, 244] on div at bounding box center [555, 186] width 134 height 297
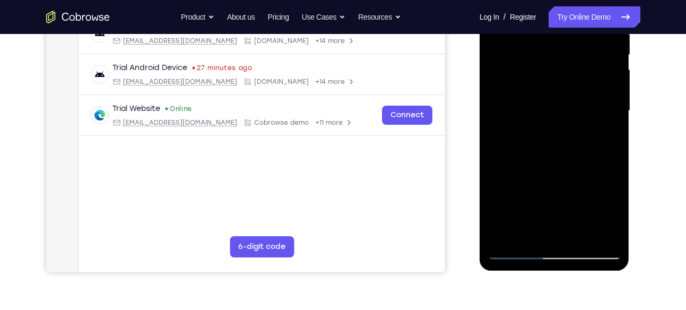
scroll to position [222, 0]
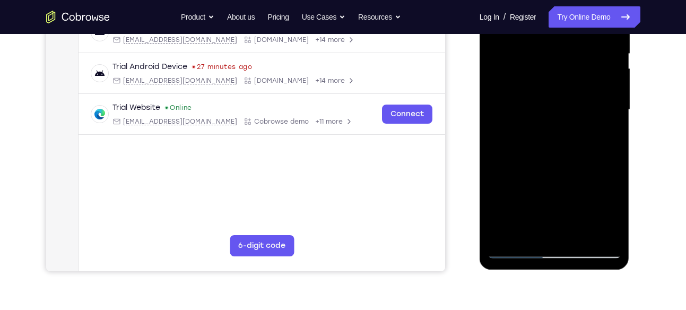
click at [516, 250] on div at bounding box center [555, 109] width 134 height 297
drag, startPoint x: 563, startPoint y: 176, endPoint x: 561, endPoint y: 97, distance: 78.6
click at [561, 97] on div at bounding box center [555, 109] width 134 height 297
drag, startPoint x: 560, startPoint y: 86, endPoint x: 560, endPoint y: 109, distance: 23.4
click at [560, 109] on div at bounding box center [555, 109] width 134 height 297
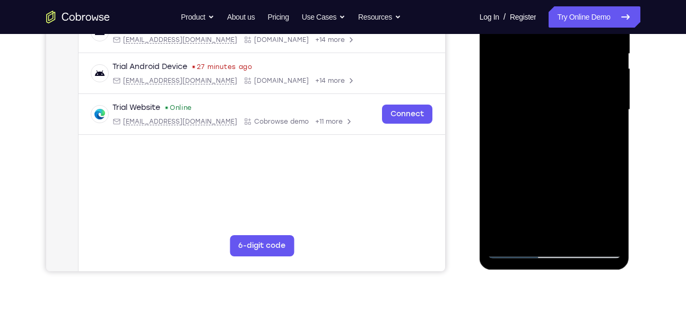
drag, startPoint x: 551, startPoint y: 119, endPoint x: 542, endPoint y: 204, distance: 84.8
click at [542, 204] on div at bounding box center [555, 109] width 134 height 297
drag, startPoint x: 553, startPoint y: 107, endPoint x: 553, endPoint y: 127, distance: 20.2
click at [553, 127] on div at bounding box center [555, 109] width 134 height 297
drag, startPoint x: 560, startPoint y: 216, endPoint x: 565, endPoint y: 70, distance: 146.1
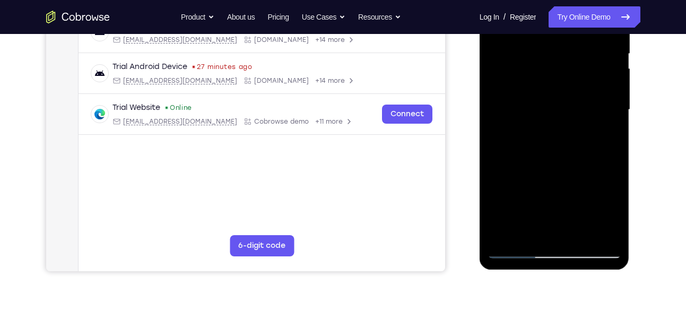
click at [565, 70] on div at bounding box center [555, 109] width 134 height 297
drag, startPoint x: 555, startPoint y: 211, endPoint x: 551, endPoint y: 153, distance: 58.0
click at [551, 153] on div at bounding box center [555, 109] width 134 height 297
drag, startPoint x: 546, startPoint y: 182, endPoint x: 530, endPoint y: 108, distance: 75.4
click at [530, 108] on div at bounding box center [555, 109] width 134 height 297
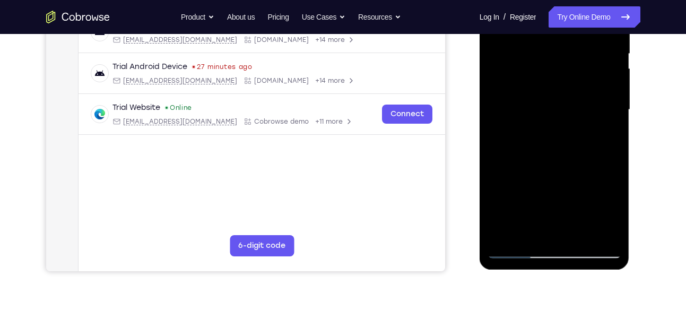
drag, startPoint x: 560, startPoint y: 202, endPoint x: 550, endPoint y: 156, distance: 47.3
click at [550, 156] on div at bounding box center [555, 109] width 134 height 297
drag, startPoint x: 555, startPoint y: 178, endPoint x: 544, endPoint y: 125, distance: 54.4
click at [544, 125] on div at bounding box center [555, 109] width 134 height 297
drag, startPoint x: 567, startPoint y: 201, endPoint x: 561, endPoint y: 176, distance: 26.3
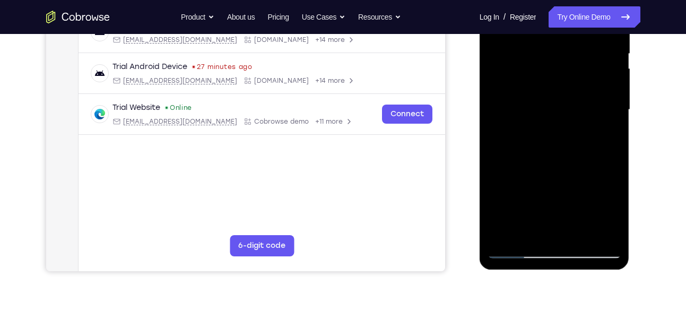
click at [561, 176] on div at bounding box center [555, 109] width 134 height 297
click at [561, 187] on div at bounding box center [555, 109] width 134 height 297
click at [552, 125] on div at bounding box center [555, 109] width 134 height 297
click at [527, 159] on div at bounding box center [555, 109] width 134 height 297
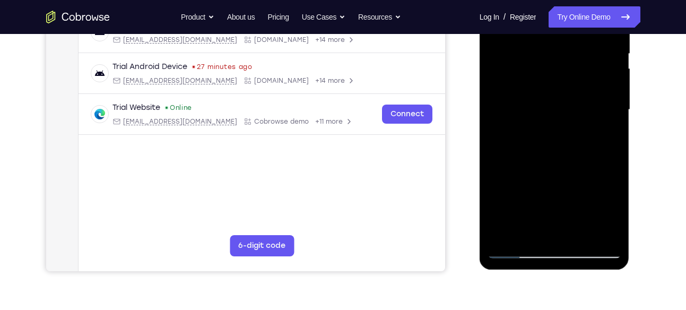
click at [533, 160] on div at bounding box center [555, 109] width 134 height 297
click at [545, 160] on div at bounding box center [555, 109] width 134 height 297
